Goal: Task Accomplishment & Management: Manage account settings

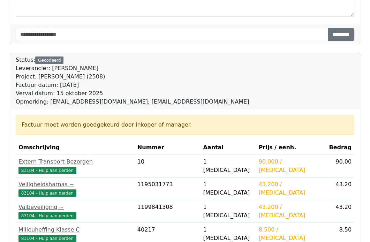
scroll to position [139, 0]
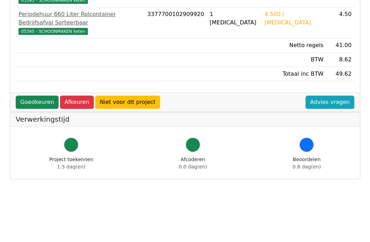
scroll to position [105, 0]
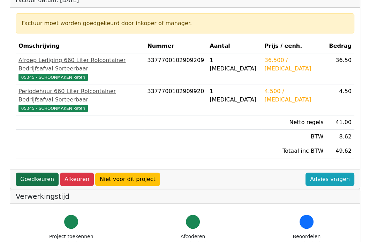
click at [30, 173] on link "Goedkeuren" at bounding box center [37, 179] width 43 height 13
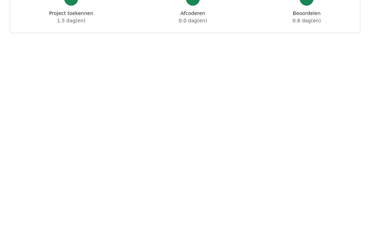
scroll to position [383, 0]
